Goal: Task Accomplishment & Management: Manage account settings

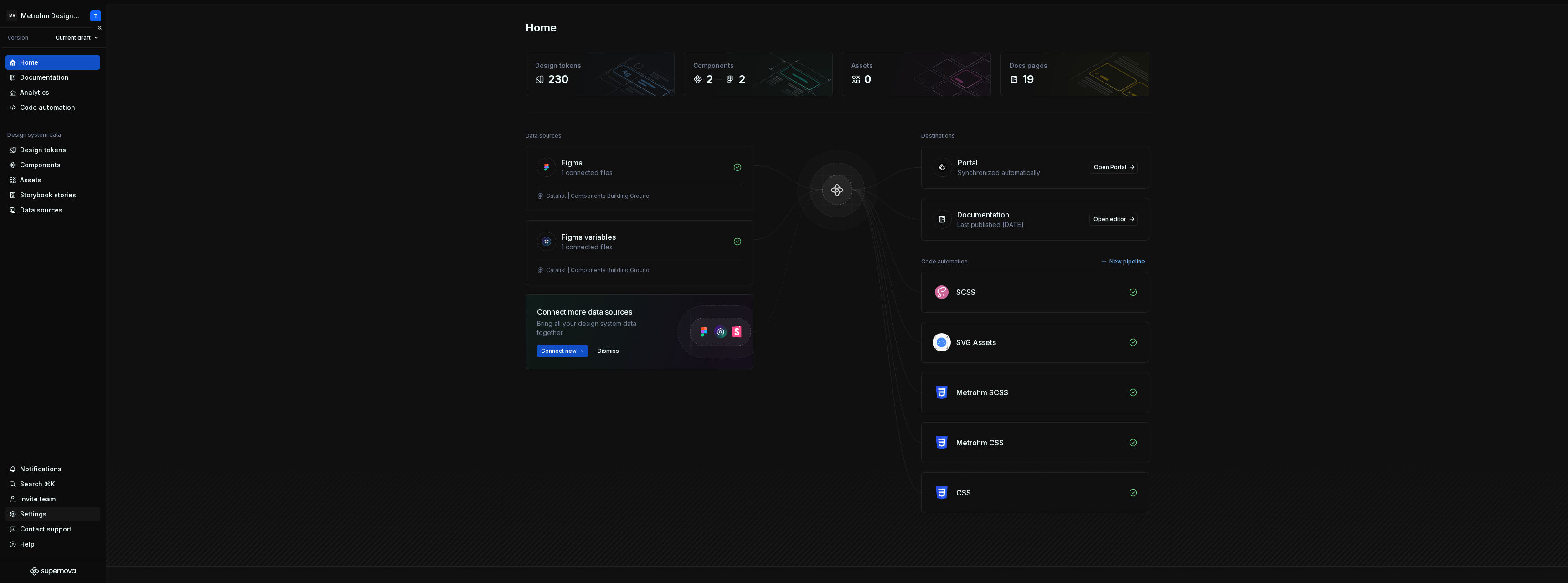
click at [32, 514] on div "Settings" at bounding box center [33, 514] width 27 height 9
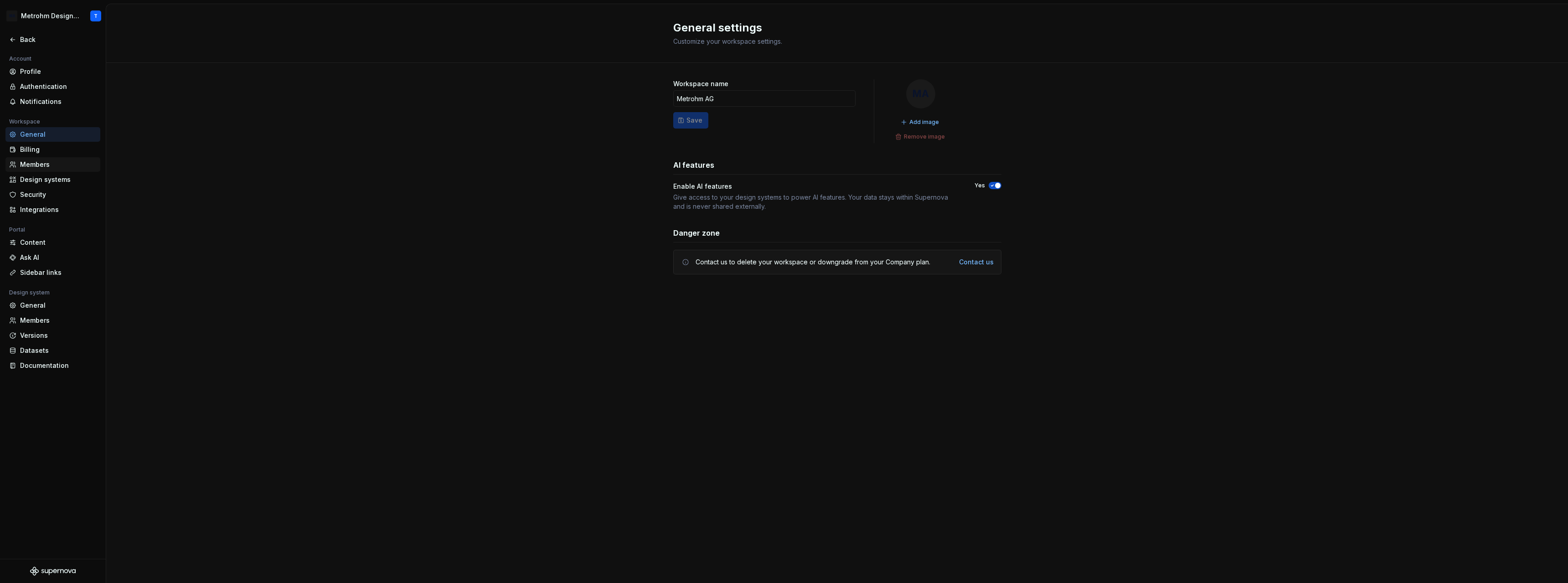
click at [35, 167] on div "Members" at bounding box center [58, 165] width 76 height 9
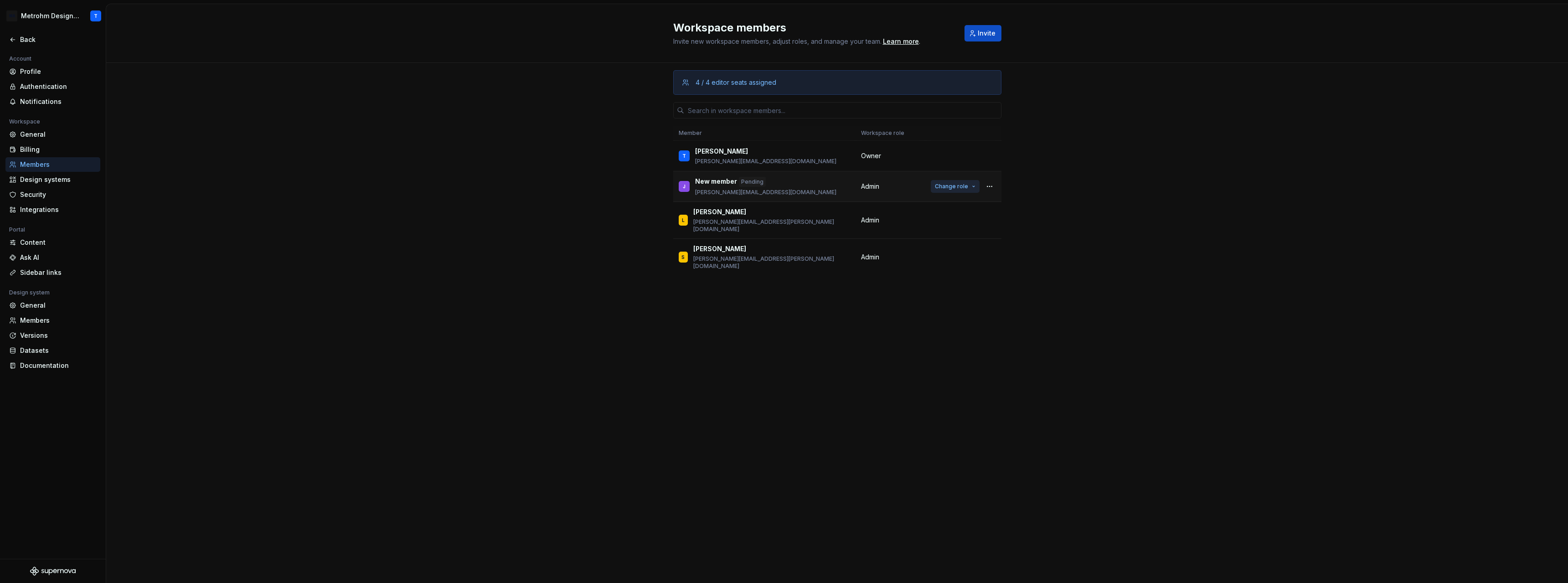
click at [970, 188] on button "Change role" at bounding box center [955, 186] width 48 height 13
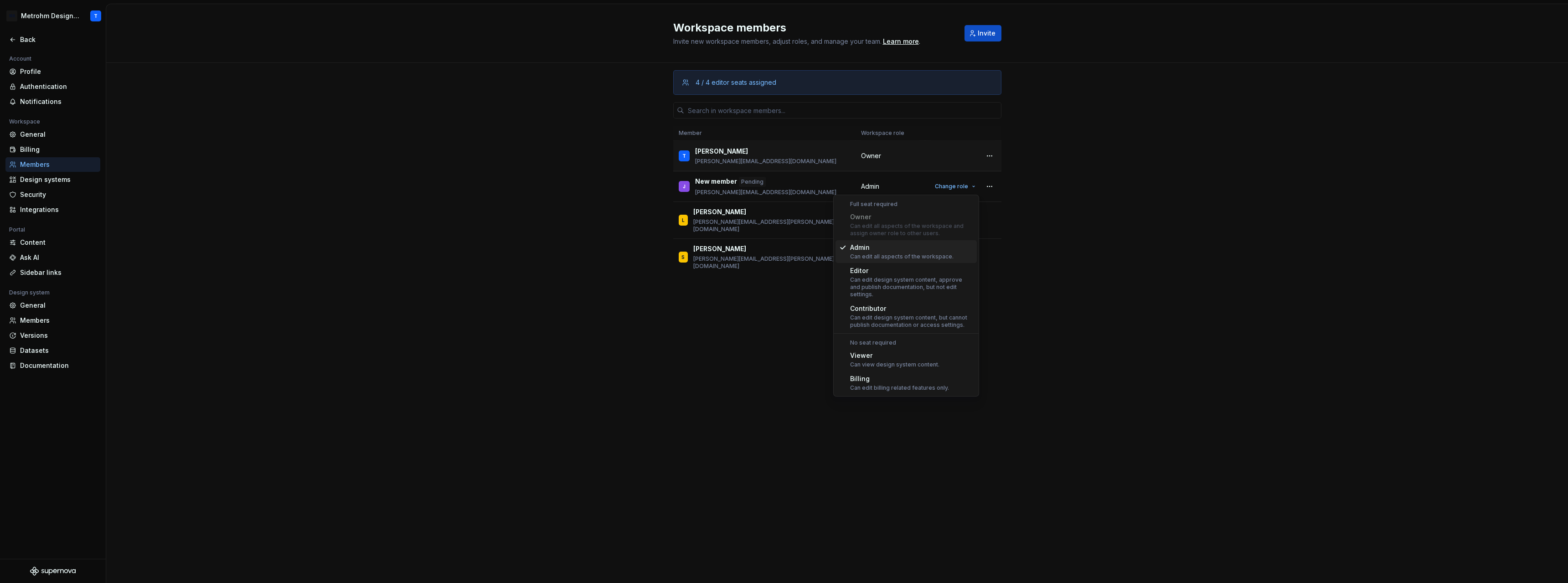
click at [892, 157] on div "Owner" at bounding box center [891, 156] width 59 height 9
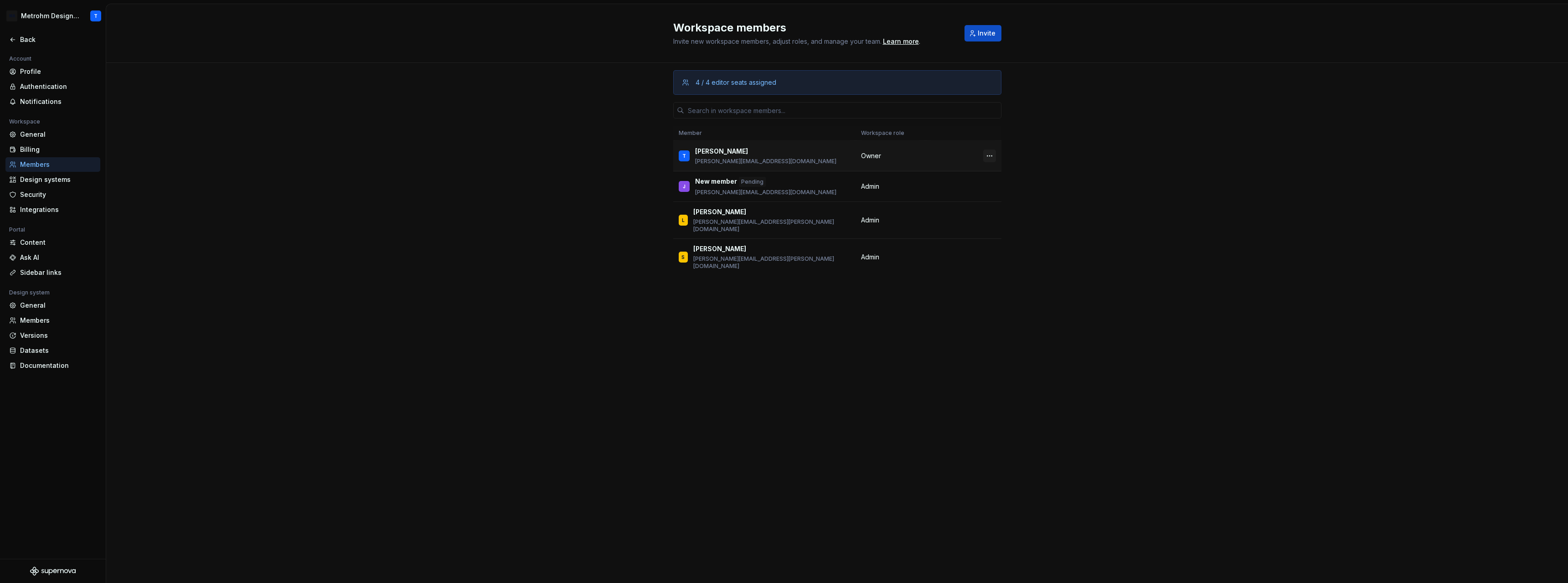
click at [990, 153] on button "button" at bounding box center [989, 155] width 13 height 13
click at [937, 175] on div "Transfer ownership" at bounding box center [925, 174] width 63 height 9
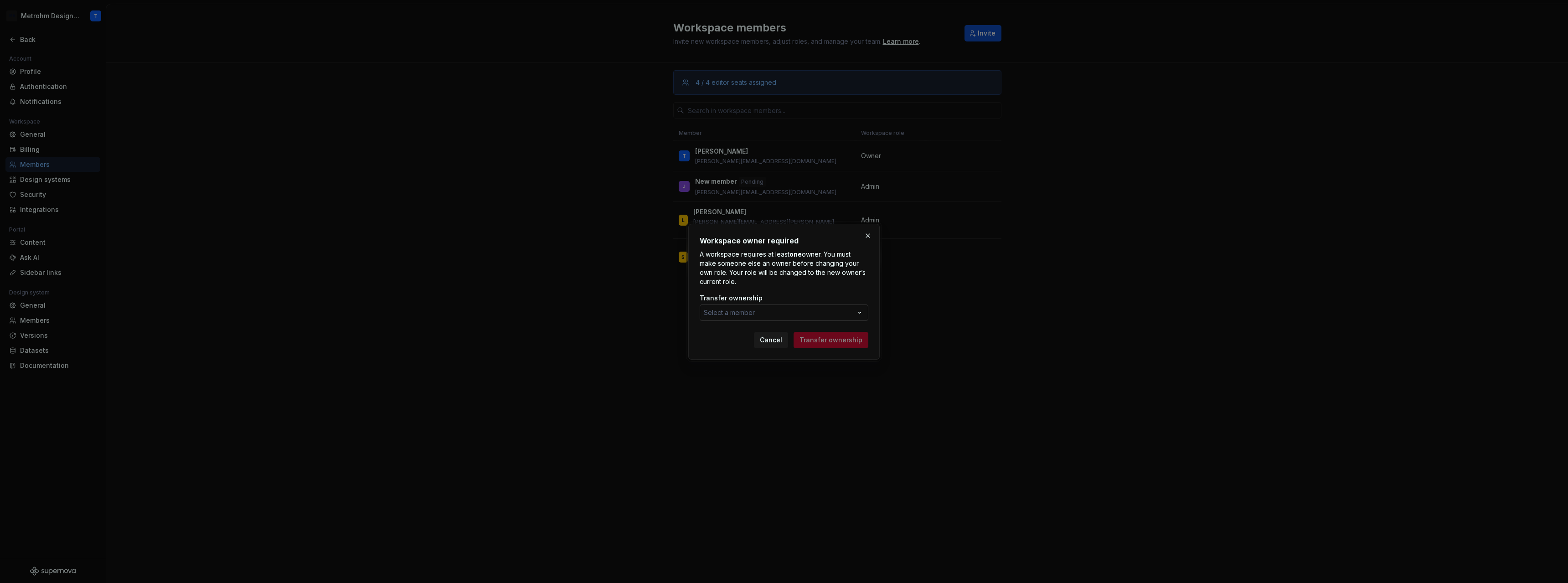
click at [800, 316] on button "Select a member" at bounding box center [784, 312] width 169 height 17
click at [742, 382] on span "S [PERSON_NAME]" at bounding box center [784, 377] width 164 height 15
click at [835, 343] on span "Transfer ownership" at bounding box center [831, 340] width 63 height 9
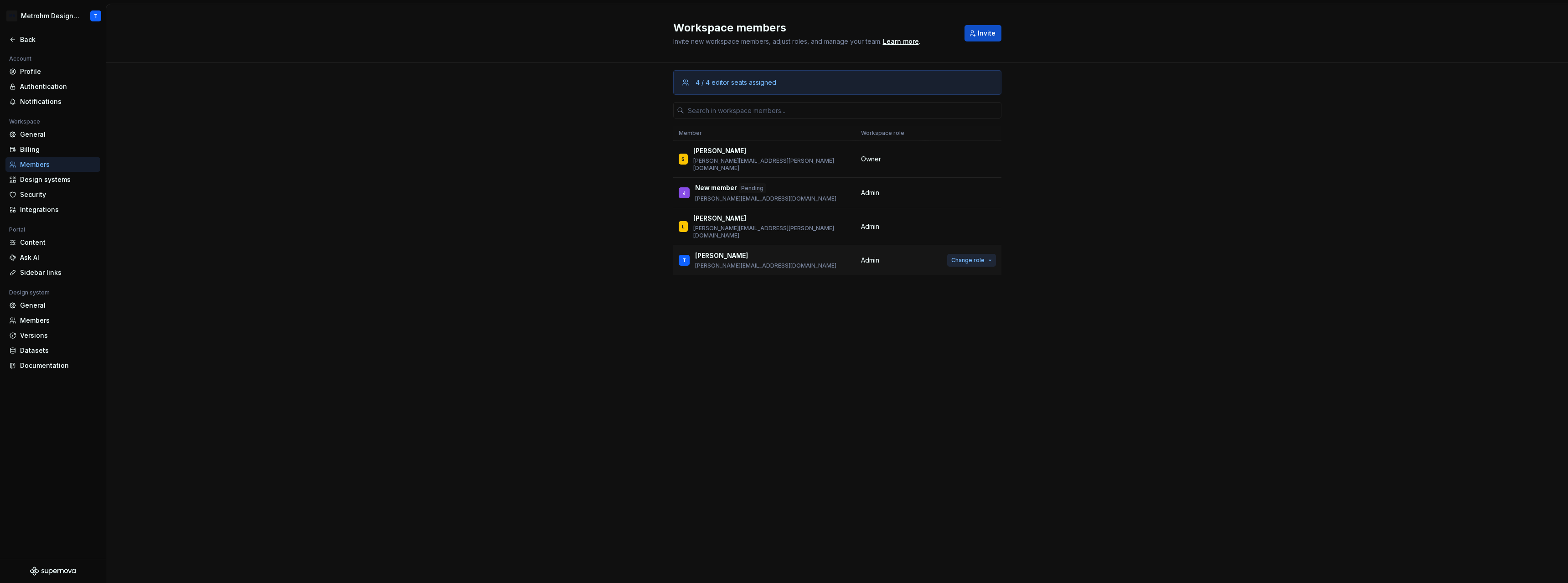
click at [973, 256] on span "Change role" at bounding box center [968, 260] width 33 height 7
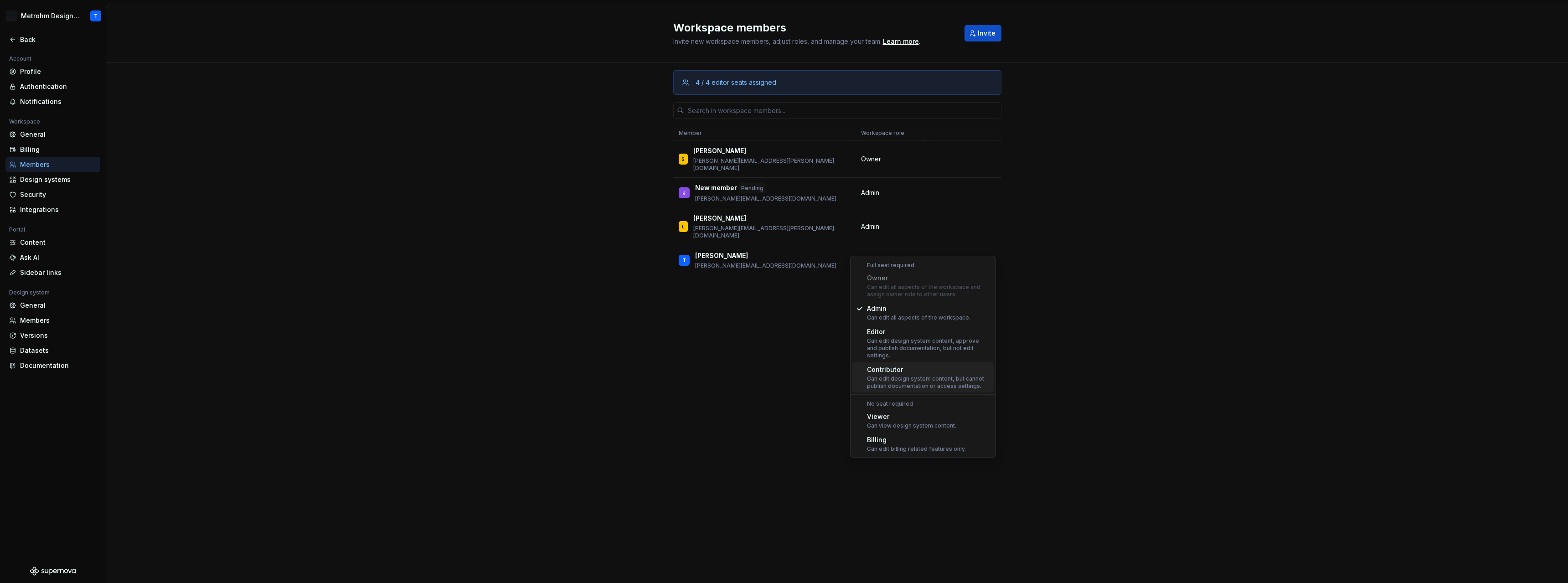
click at [952, 375] on div "Can edit design system content, but cannot publish documentation or access sett…" at bounding box center [928, 382] width 123 height 15
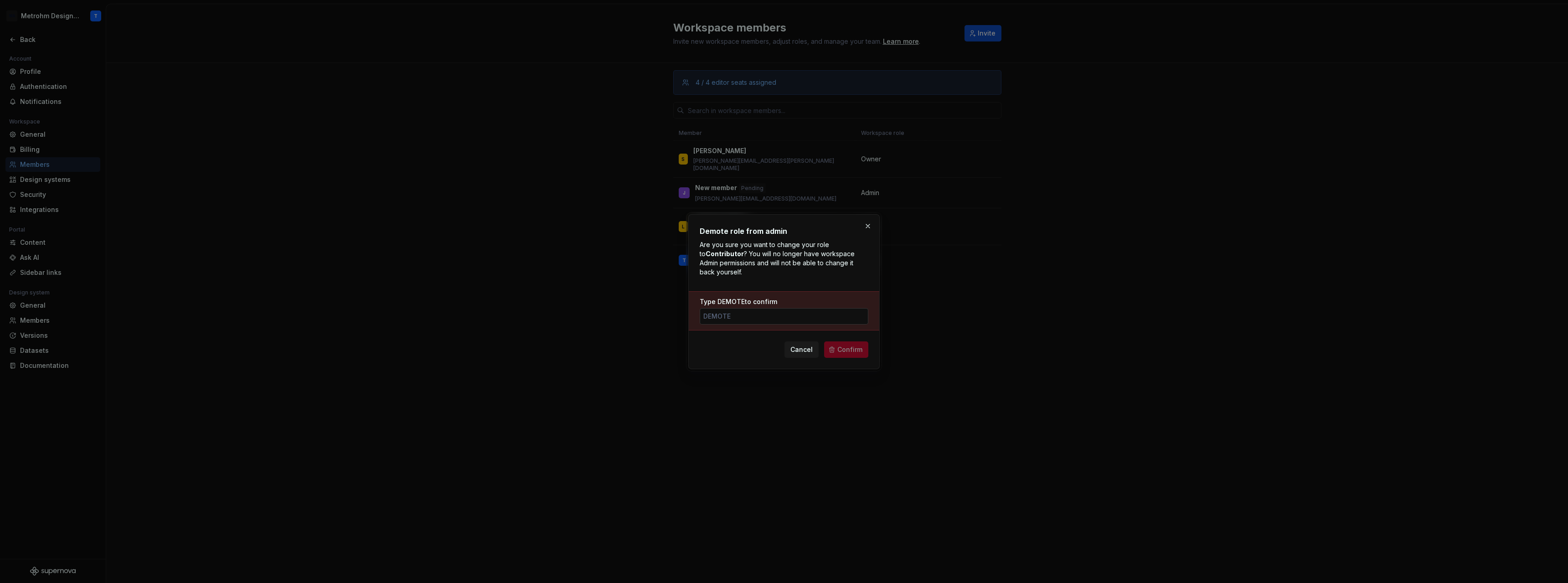
click at [803, 315] on input "Type DEMOTE to confirm" at bounding box center [784, 316] width 169 height 17
type input "DEMOTE"
click at [837, 351] on button "Confirm" at bounding box center [846, 349] width 44 height 17
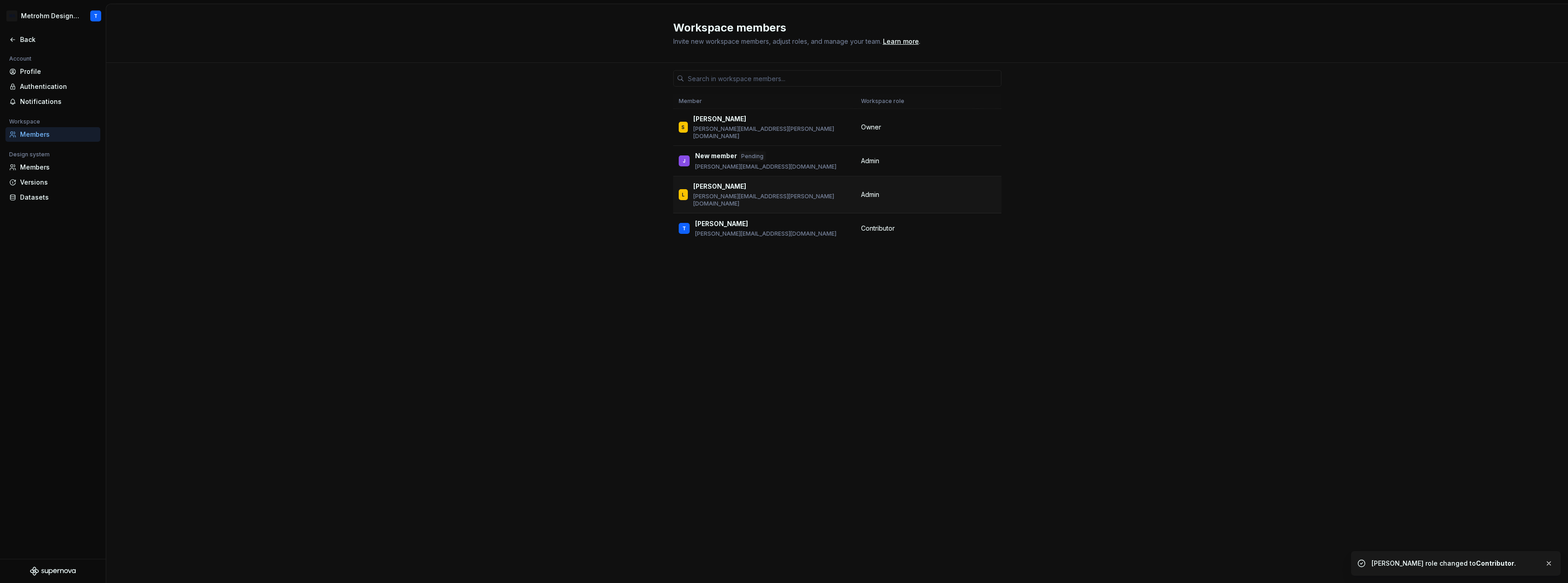
click at [922, 191] on td "Admin" at bounding box center [916, 195] width 122 height 37
click at [22, 43] on div "Back" at bounding box center [58, 40] width 76 height 9
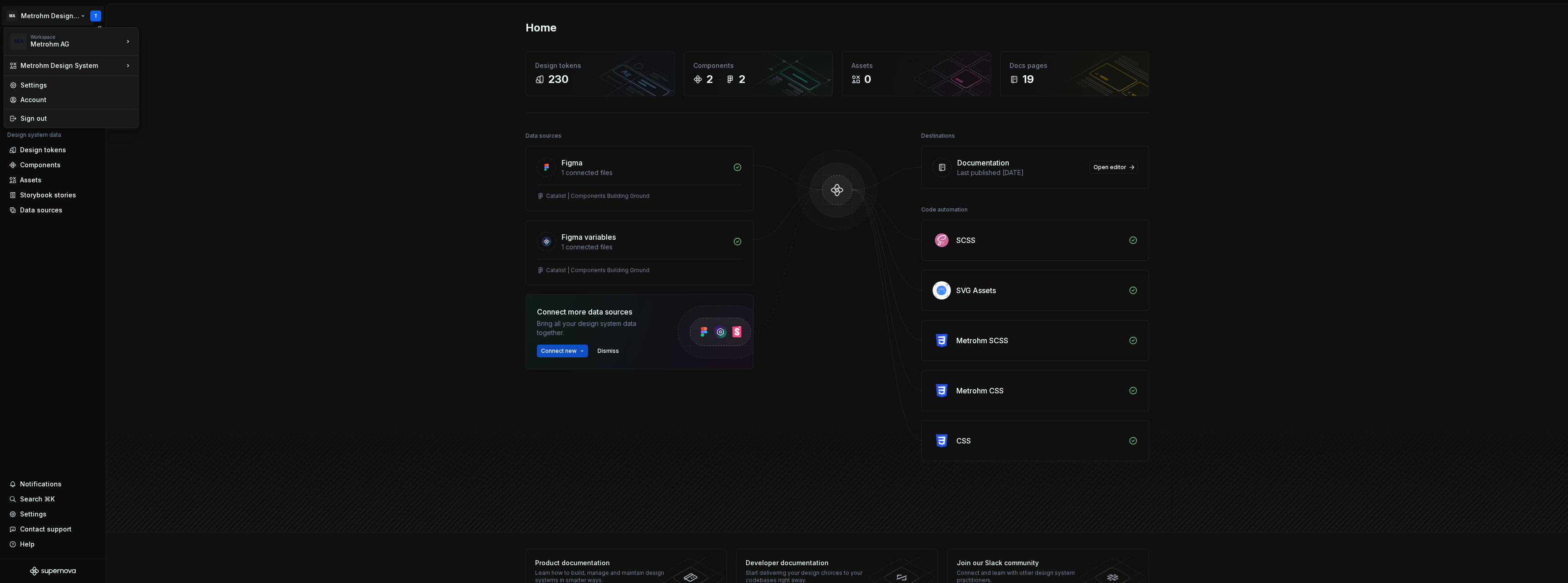
click at [73, 13] on html "MA Metrohm Design System T Version Current draft Home Documentation Analytics C…" at bounding box center [784, 292] width 1568 height 583
click at [56, 120] on div "Sign out" at bounding box center [76, 119] width 112 height 9
